Goal: Task Accomplishment & Management: Use online tool/utility

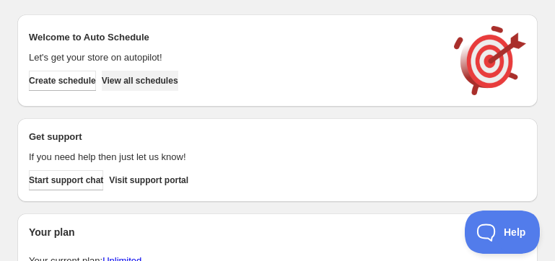
click at [168, 77] on span "View all schedules" at bounding box center [140, 81] width 77 height 12
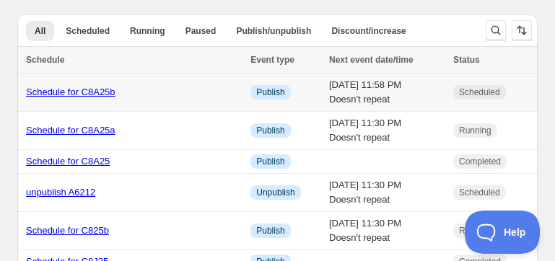
click at [103, 87] on link "Schedule for C8A25b" at bounding box center [71, 92] width 90 height 11
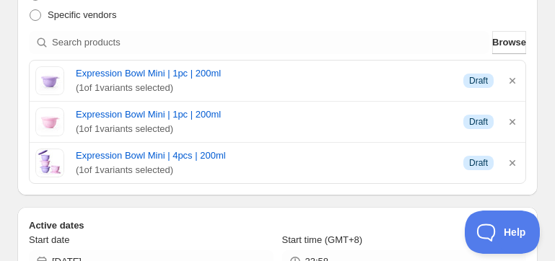
scroll to position [371, 0]
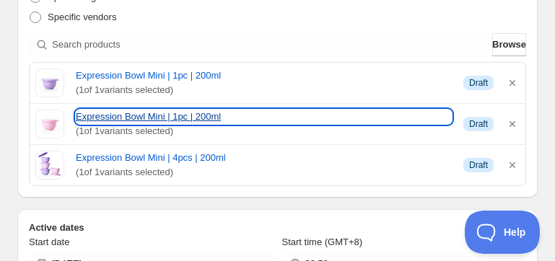
click at [190, 111] on link "Expression Bowl Mini | 1pc | 200ml" at bounding box center [264, 117] width 376 height 14
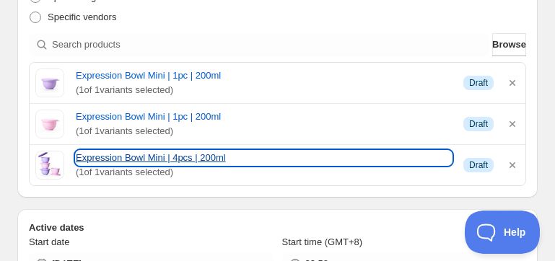
click at [168, 157] on link "Expression Bowl Mini | 4pcs | 200ml" at bounding box center [264, 158] width 376 height 14
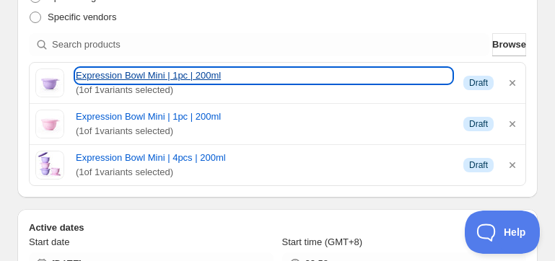
click at [164, 72] on link "Expression Bowl Mini | 1pc | 200ml" at bounding box center [264, 76] width 376 height 14
